Goal: Task Accomplishment & Management: Complete application form

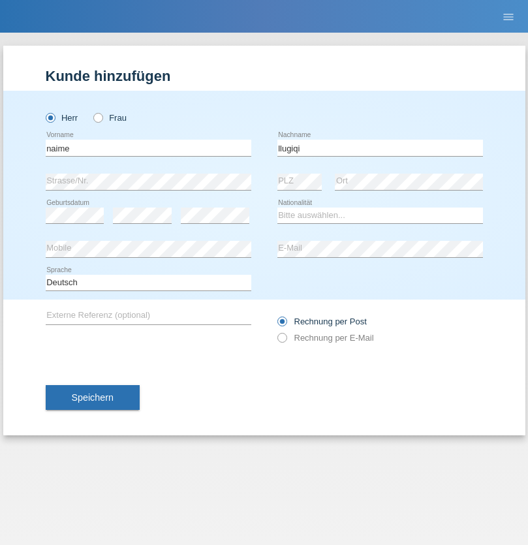
type input "llugiqi"
select select "CH"
radio input "true"
click at [148, 147] on input "text" at bounding box center [149, 148] width 206 height 16
type input "Shaban"
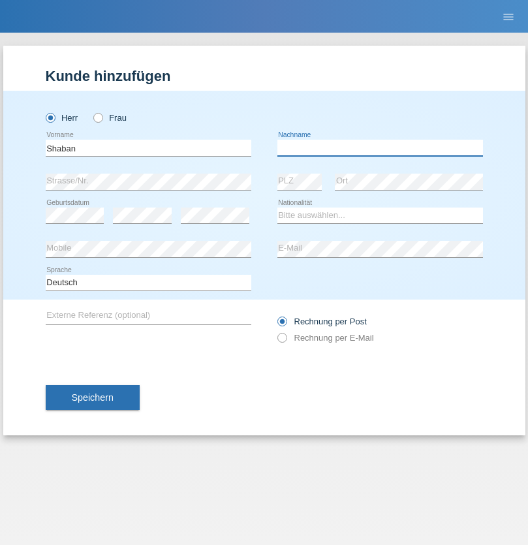
click at [380, 147] on input "text" at bounding box center [380, 148] width 206 height 16
type input "llugiqi"
select select "CH"
radio input "true"
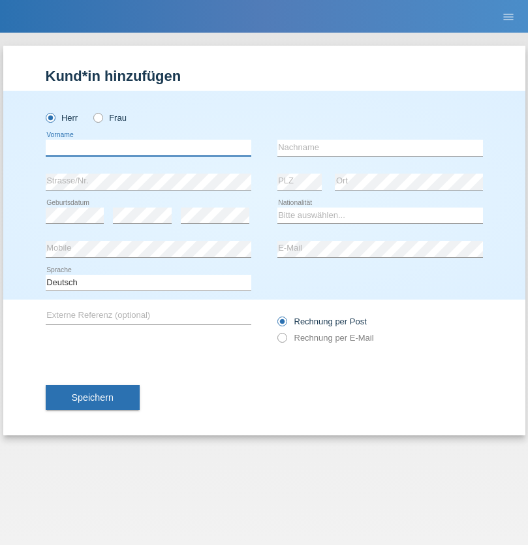
click at [148, 147] on input "text" at bounding box center [149, 148] width 206 height 16
type input "Kevin"
click at [380, 147] on input "text" at bounding box center [380, 148] width 206 height 16
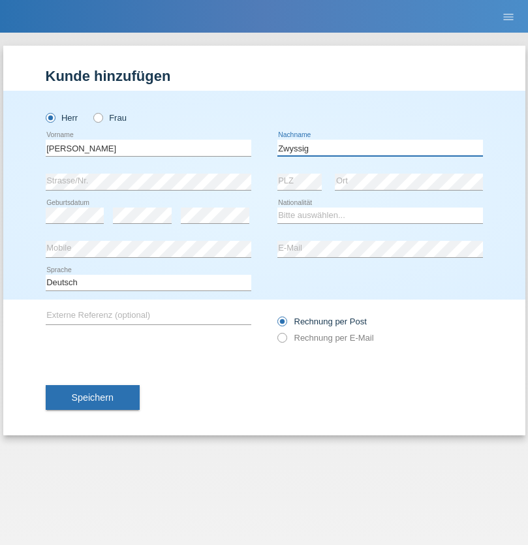
type input "Zwyssig"
select select "CH"
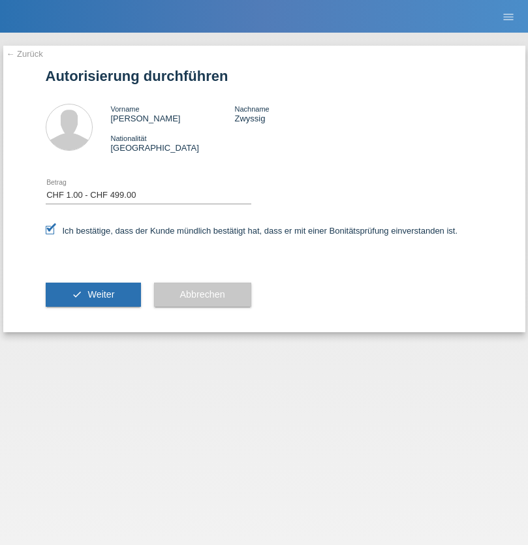
select select "1"
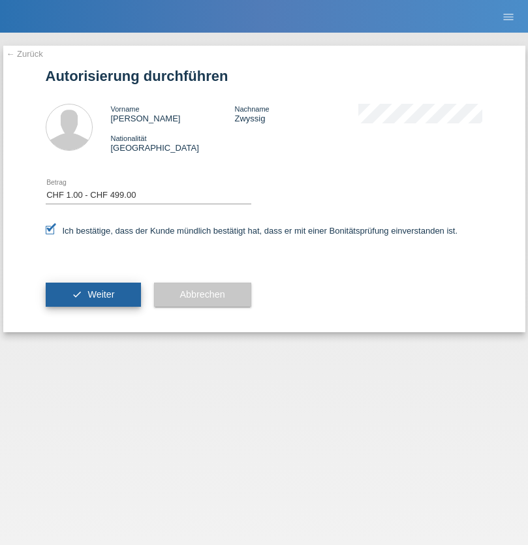
click at [93, 294] on span "Weiter" at bounding box center [100, 294] width 27 height 10
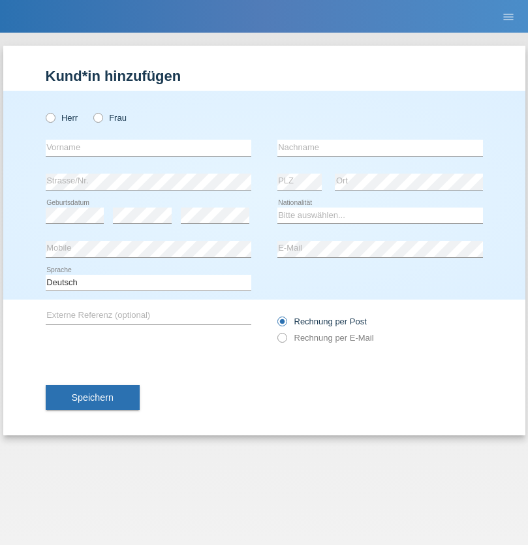
radio input "true"
click at [148, 147] on input "text" at bounding box center [149, 148] width 206 height 16
type input "Dhhdhd"
click at [380, 147] on input "text" at bounding box center [380, 148] width 206 height 16
type input "Hdjdhd"
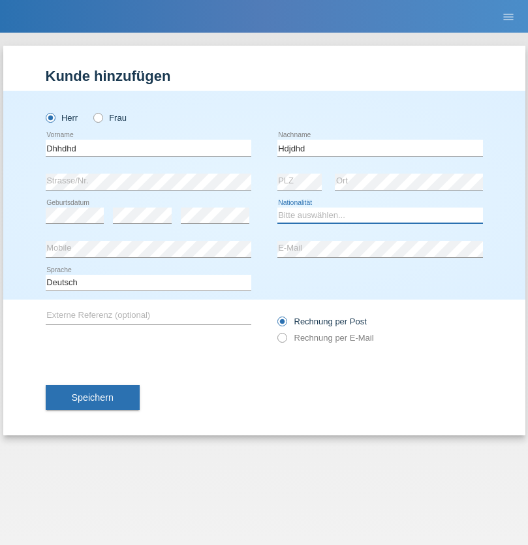
select select "CH"
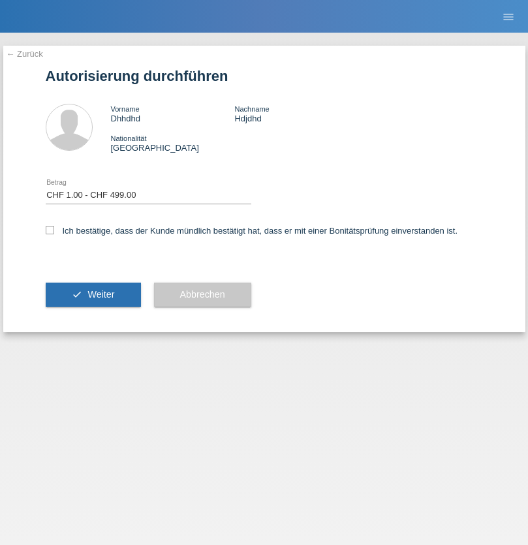
select select "1"
checkbox input "true"
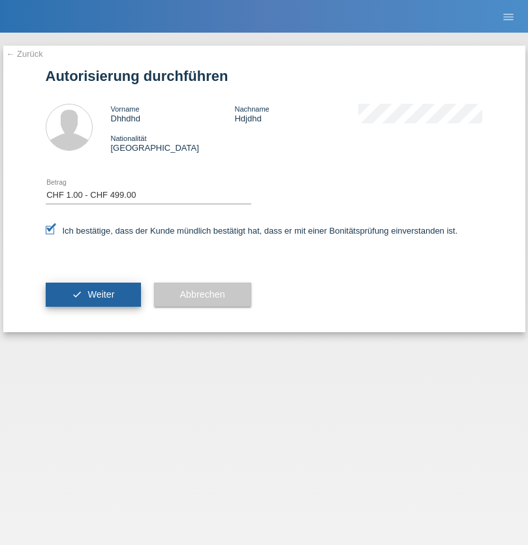
click at [93, 294] on span "Weiter" at bounding box center [100, 294] width 27 height 10
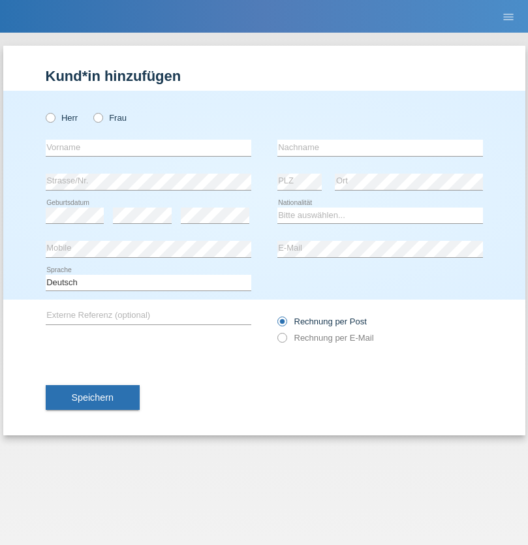
radio input "true"
click at [148, 147] on input "text" at bounding box center [149, 148] width 206 height 16
type input "Samuel"
click at [380, 147] on input "text" at bounding box center [380, 148] width 206 height 16
type input "Tieg"
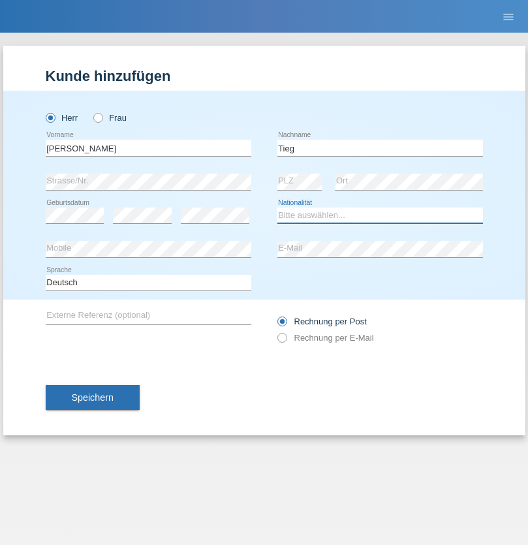
select select "CH"
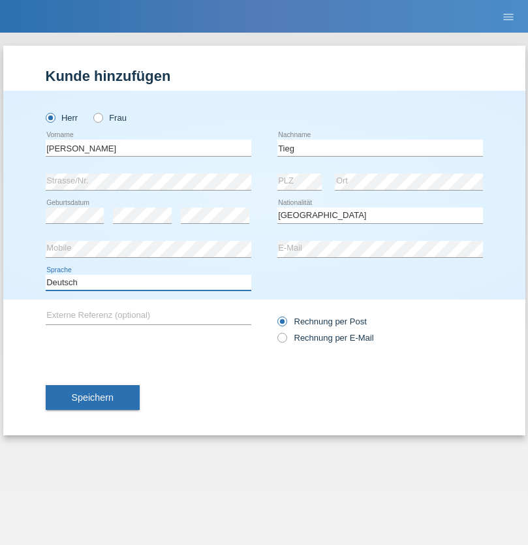
select select "en"
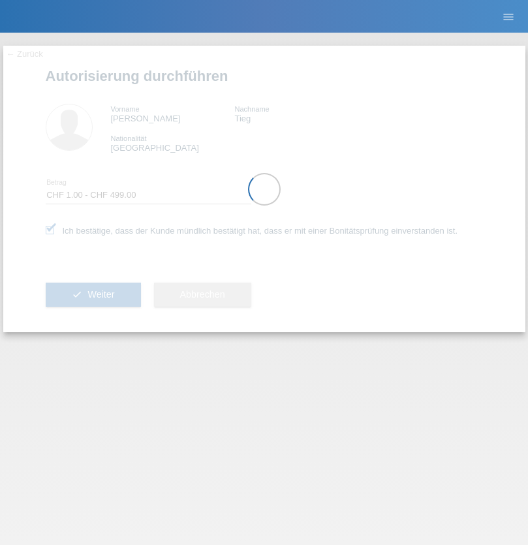
select select "1"
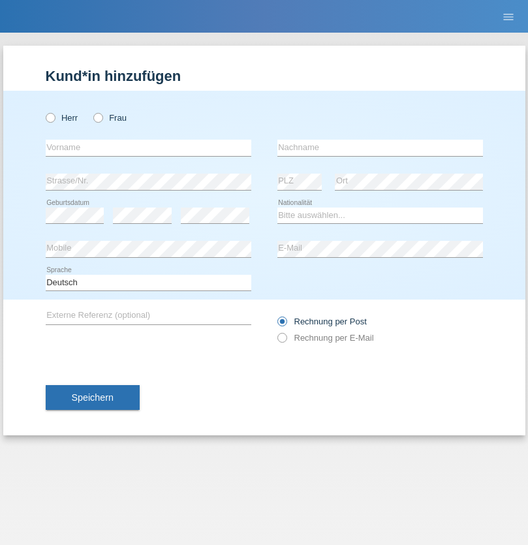
radio input "true"
click at [148, 147] on input "text" at bounding box center [149, 148] width 206 height 16
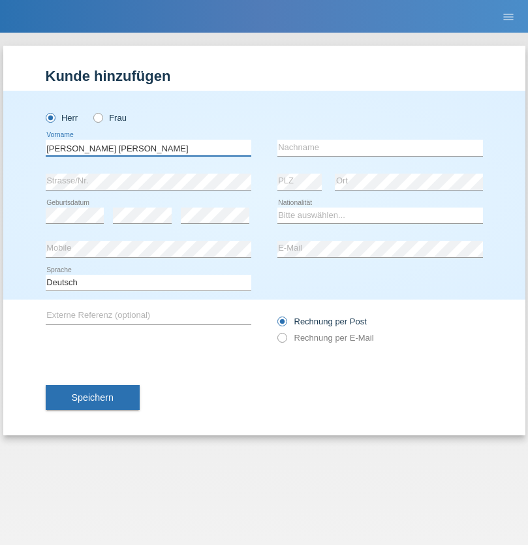
type input "Araújo Fernandes"
click at [380, 147] on input "text" at bounding box center [380, 148] width 206 height 16
type input "Carlos Manuel"
select select "PT"
select select "C"
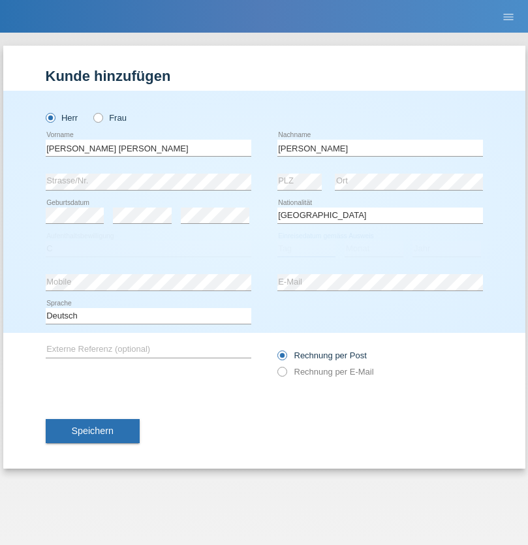
select select "27"
select select "10"
select select "2003"
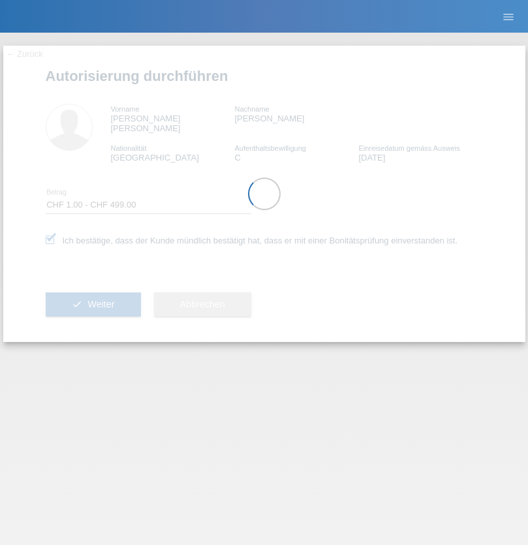
select select "1"
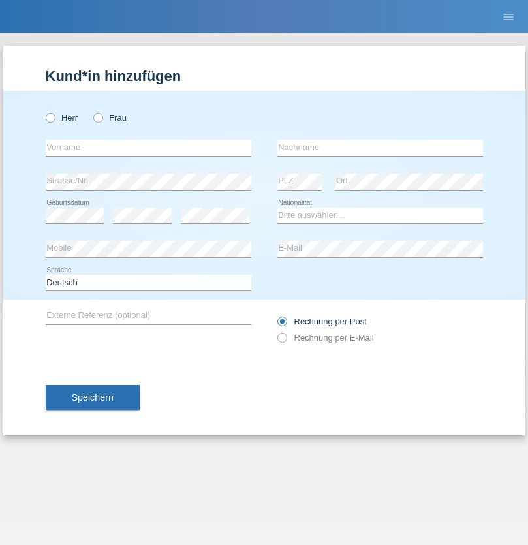
radio input "true"
click at [148, 147] on input "text" at bounding box center [149, 148] width 206 height 16
type input "Silvia"
click at [380, 147] on input "text" at bounding box center [380, 148] width 206 height 16
type input "Patera"
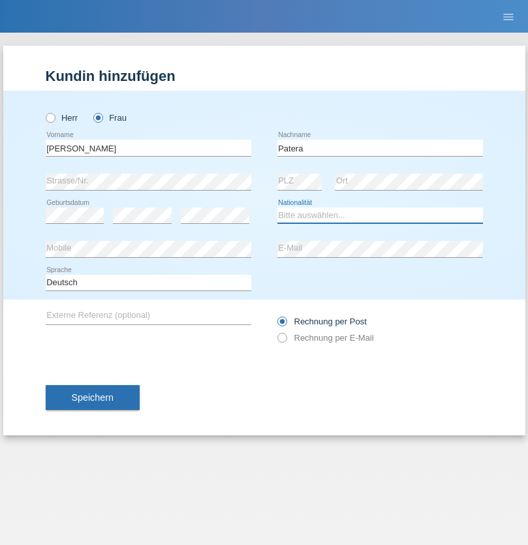
select select "CH"
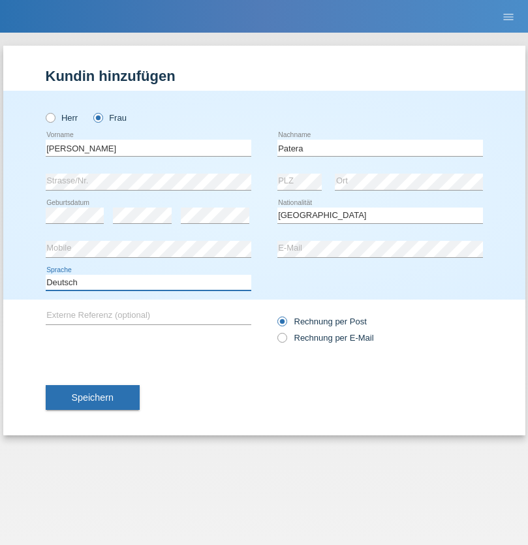
select select "en"
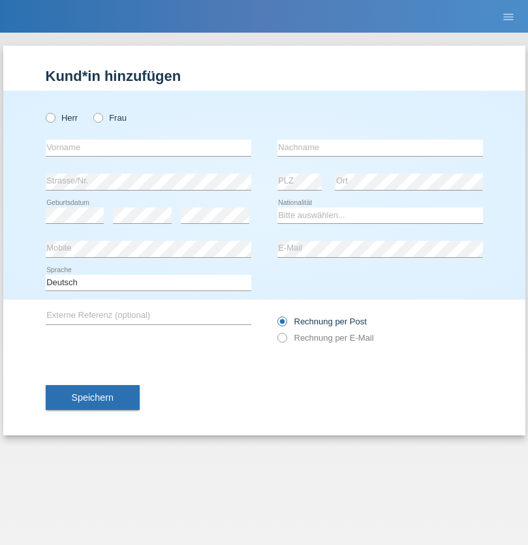
radio input "true"
click at [148, 147] on input "text" at bounding box center [149, 148] width 206 height 16
type input "Champing"
click at [380, 147] on input "text" at bounding box center [380, 148] width 206 height 16
type input "Malonga"
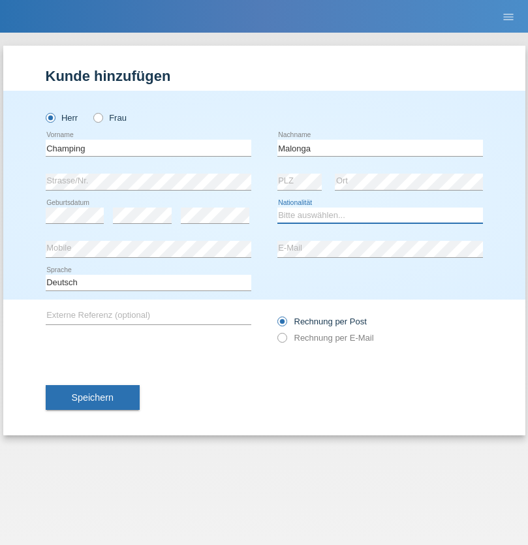
select select "CH"
radio input "true"
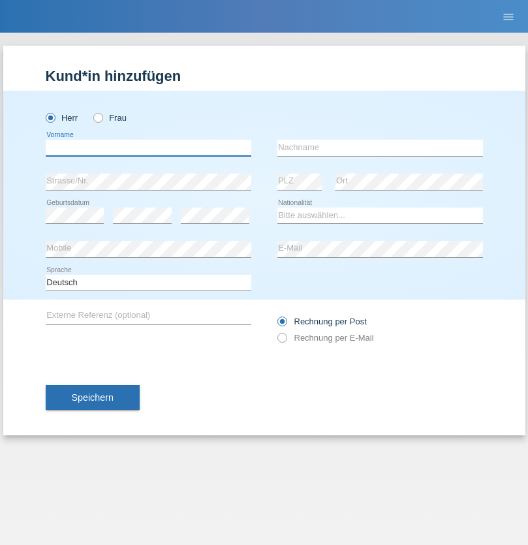
click at [148, 147] on input "text" at bounding box center [149, 148] width 206 height 16
type input "Djordjevic"
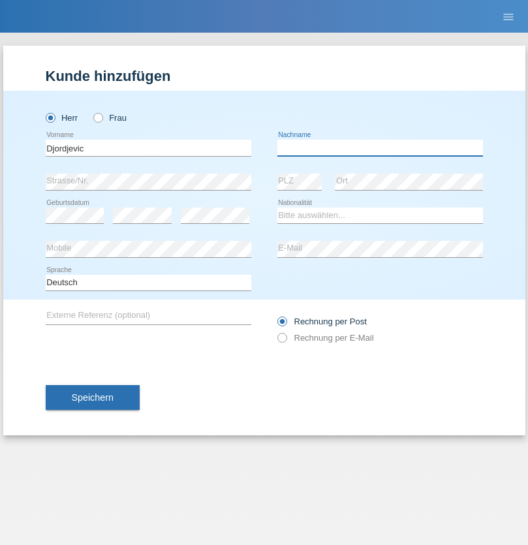
click at [380, 147] on input "text" at bounding box center [380, 148] width 206 height 16
type input "Radosav"
select select "RS"
select select "C"
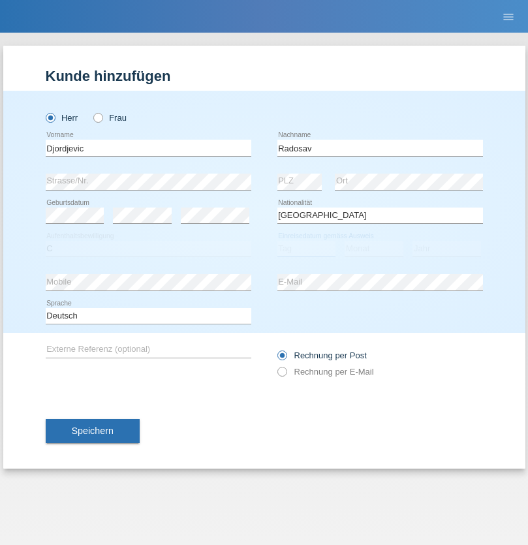
select select "10"
select select "03"
select select "1989"
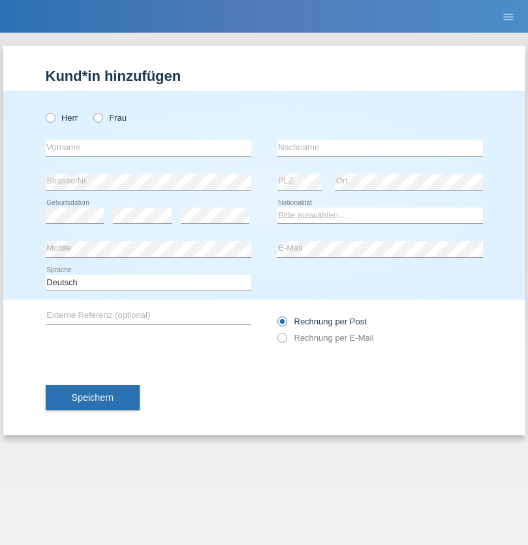
radio input "true"
click at [148, 147] on input "text" at bounding box center [149, 148] width 206 height 16
type input "[PERSON_NAME]"
click at [380, 147] on input "text" at bounding box center [380, 148] width 206 height 16
type input "Sakhi"
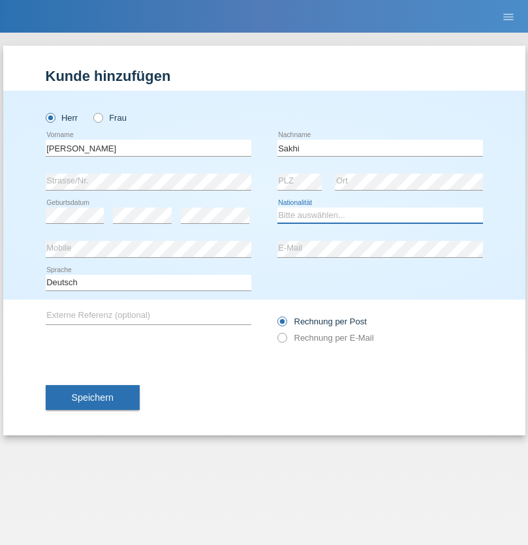
select select "IT"
select select "C"
select select "24"
select select "10"
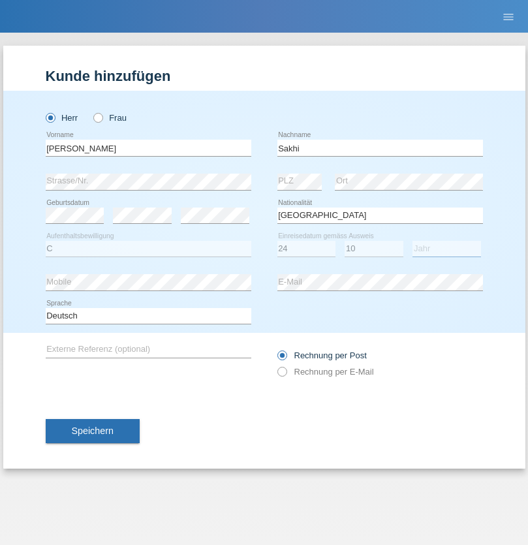
select select "2021"
